Goal: Task Accomplishment & Management: Use online tool/utility

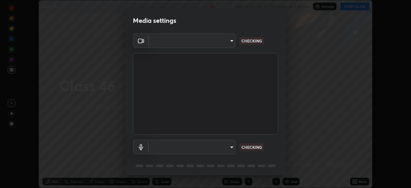
scroll to position [23, 0]
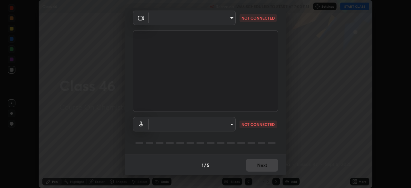
type input "e15fe1ebf70cde3bfcbeee335f8652014c7a9185cc29a01d69aea44f35fb34b8"
type input "communications"
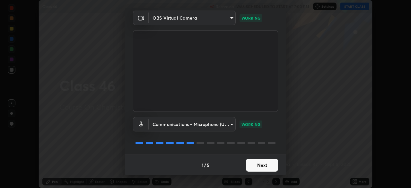
click at [261, 163] on button "Next" at bounding box center [262, 165] width 32 height 13
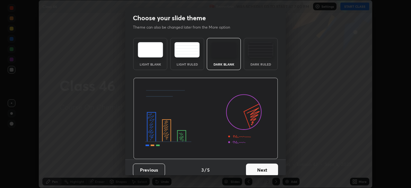
click at [262, 166] on button "Next" at bounding box center [262, 170] width 32 height 13
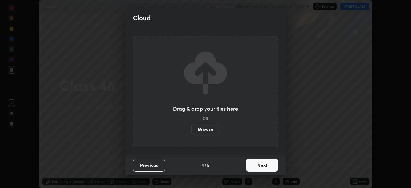
click at [264, 163] on button "Next" at bounding box center [262, 165] width 32 height 13
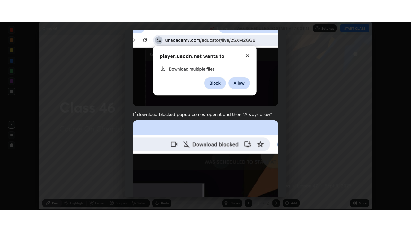
scroll to position [154, 0]
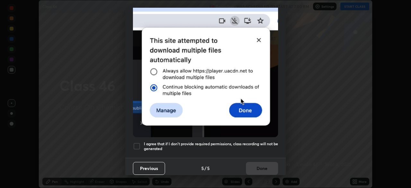
click at [137, 144] on div at bounding box center [137, 146] width 8 height 8
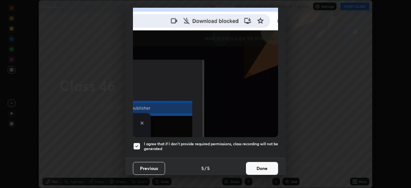
click at [267, 167] on button "Done" at bounding box center [262, 168] width 32 height 13
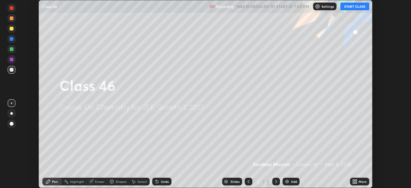
click at [363, 5] on button "START CLASS" at bounding box center [355, 7] width 29 height 8
click at [276, 182] on icon at bounding box center [276, 181] width 5 height 5
click at [275, 183] on icon at bounding box center [276, 181] width 5 height 5
click at [275, 182] on icon at bounding box center [276, 181] width 5 height 5
click at [355, 182] on icon at bounding box center [355, 181] width 5 height 5
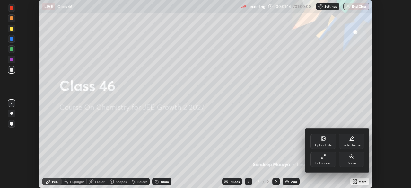
click at [322, 161] on div "Full screen" at bounding box center [324, 159] width 26 height 15
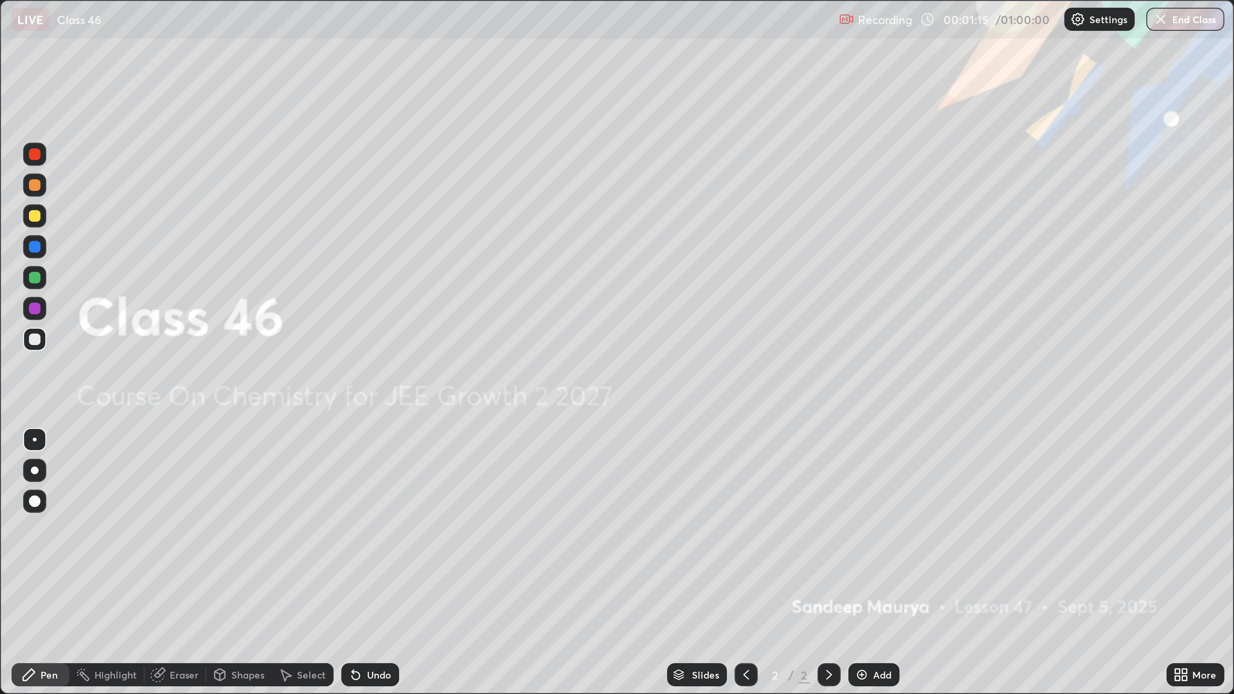
scroll to position [231, 411]
click at [288, 188] on img at bounding box center [287, 224] width 5 height 5
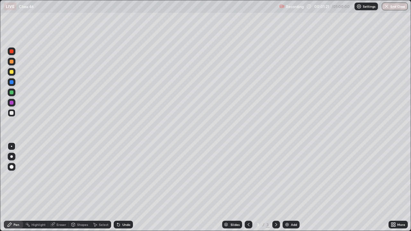
click at [248, 188] on icon at bounding box center [248, 224] width 5 height 5
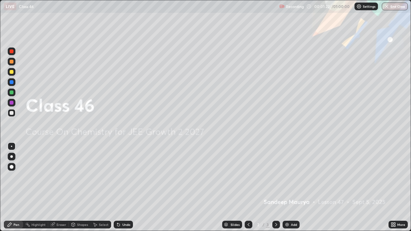
click at [248, 188] on icon at bounding box center [248, 224] width 5 height 5
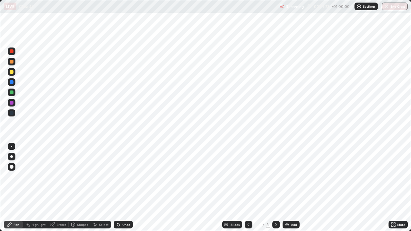
click at [275, 188] on icon at bounding box center [276, 224] width 5 height 5
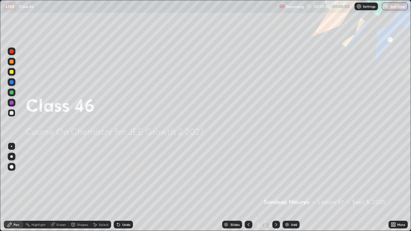
click at [276, 188] on icon at bounding box center [276, 224] width 5 height 5
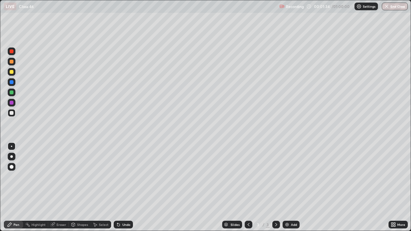
click at [121, 188] on div "Undo" at bounding box center [123, 225] width 19 height 8
click at [40, 188] on div "Highlight" at bounding box center [35, 225] width 25 height 8
click at [28, 188] on div "Highlight" at bounding box center [35, 225] width 25 height 8
click at [54, 188] on icon at bounding box center [53, 224] width 4 height 3
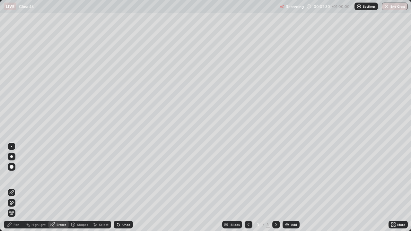
click at [17, 188] on div "Pen" at bounding box center [13, 225] width 19 height 8
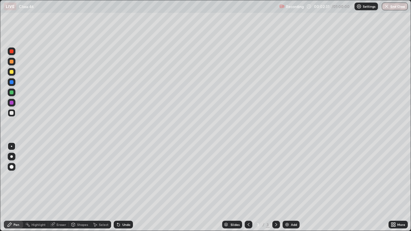
click at [18, 188] on div "Pen" at bounding box center [13, 225] width 19 height 8
click at [127, 188] on div "Undo" at bounding box center [126, 224] width 8 height 3
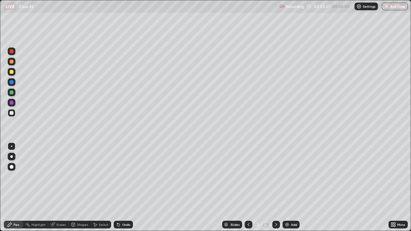
click at [127, 188] on div "Undo" at bounding box center [126, 224] width 8 height 3
click at [126, 188] on div "Undo" at bounding box center [123, 225] width 19 height 8
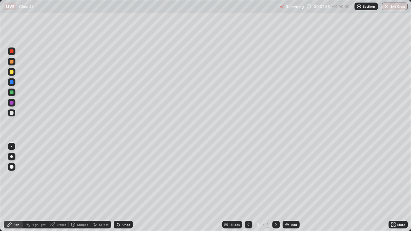
click at [126, 188] on div "Undo" at bounding box center [123, 225] width 19 height 8
click at [125, 188] on div "Undo" at bounding box center [123, 225] width 19 height 8
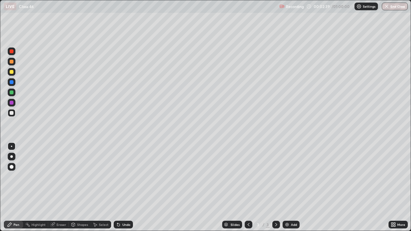
click at [125, 188] on div "Undo" at bounding box center [123, 225] width 19 height 8
click at [124, 188] on div "Undo" at bounding box center [123, 225] width 19 height 8
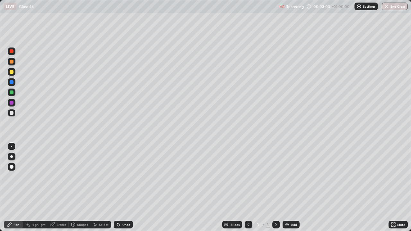
click at [13, 103] on div at bounding box center [12, 103] width 4 height 4
click at [121, 188] on div "Undo" at bounding box center [123, 225] width 19 height 8
click at [122, 188] on div "Undo" at bounding box center [123, 225] width 19 height 8
click at [121, 188] on div "Undo" at bounding box center [123, 225] width 19 height 8
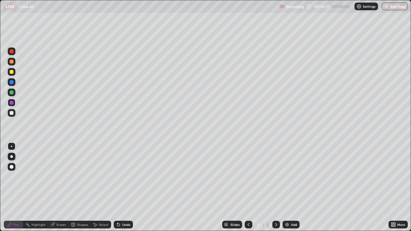
click at [121, 188] on div "Undo" at bounding box center [123, 225] width 19 height 8
click at [122, 188] on div "Undo" at bounding box center [126, 224] width 8 height 3
click at [121, 188] on div "Undo" at bounding box center [123, 225] width 19 height 8
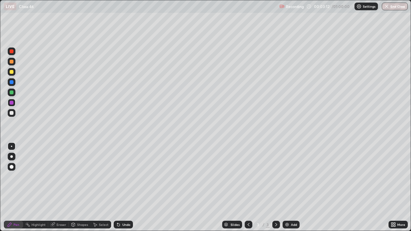
click at [121, 188] on div "Undo" at bounding box center [123, 225] width 19 height 8
click at [127, 188] on div "Undo" at bounding box center [126, 224] width 8 height 3
click at [128, 188] on div "Undo" at bounding box center [123, 225] width 19 height 8
click at [128, 188] on div "Undo" at bounding box center [126, 224] width 8 height 3
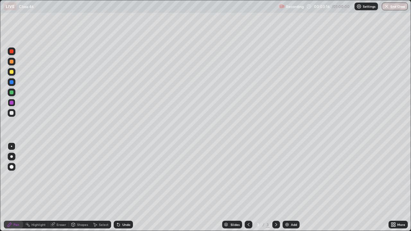
click at [127, 188] on div "Undo" at bounding box center [123, 225] width 19 height 8
click at [126, 188] on div "Undo" at bounding box center [126, 224] width 8 height 3
click at [125, 188] on div "Undo" at bounding box center [123, 225] width 19 height 8
click at [126, 188] on div "Undo" at bounding box center [126, 224] width 8 height 3
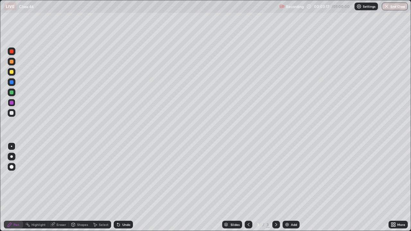
click at [126, 188] on div "Undo" at bounding box center [126, 224] width 8 height 3
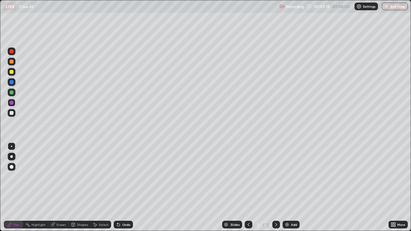
click at [126, 188] on div "Undo" at bounding box center [126, 224] width 8 height 3
click at [129, 188] on div "Undo" at bounding box center [126, 224] width 8 height 3
click at [128, 188] on div "Undo" at bounding box center [123, 225] width 19 height 8
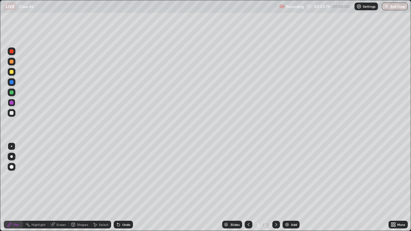
click at [130, 188] on div "Undo" at bounding box center [123, 225] width 19 height 8
click at [131, 188] on div "Undo" at bounding box center [123, 225] width 19 height 8
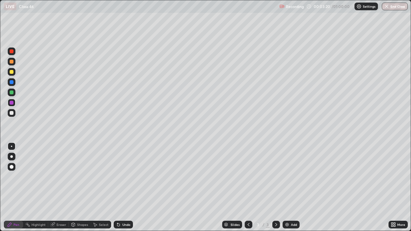
click at [132, 188] on div "Undo" at bounding box center [123, 225] width 19 height 8
click at [392, 188] on icon at bounding box center [393, 224] width 2 height 2
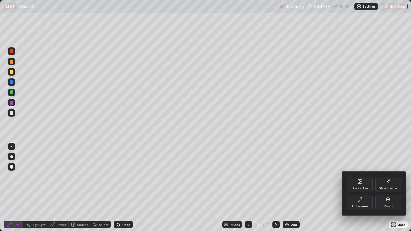
click at [362, 188] on div "Full screen" at bounding box center [360, 202] width 26 height 15
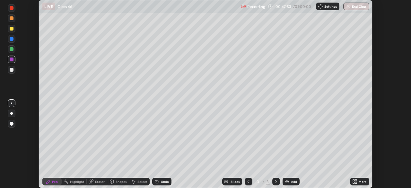
scroll to position [31957, 31733]
click at [11, 126] on div at bounding box center [12, 124] width 8 height 8
click at [10, 122] on div at bounding box center [12, 124] width 8 height 8
click at [156, 183] on icon at bounding box center [157, 182] width 3 height 3
click at [158, 178] on div "Undo" at bounding box center [161, 182] width 19 height 8
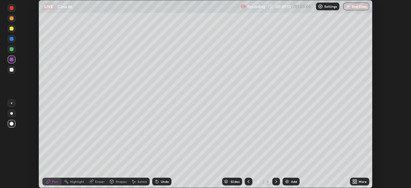
click at [159, 181] on div "Undo" at bounding box center [161, 182] width 19 height 8
click at [161, 181] on div "Undo" at bounding box center [165, 181] width 8 height 3
click at [161, 178] on div "Undo" at bounding box center [161, 182] width 19 height 8
click at [347, 8] on img "button" at bounding box center [348, 6] width 5 height 5
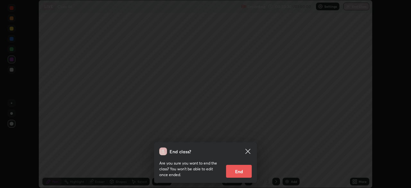
click at [234, 174] on button "End" at bounding box center [239, 171] width 26 height 13
